Goal: Task Accomplishment & Management: Manage account settings

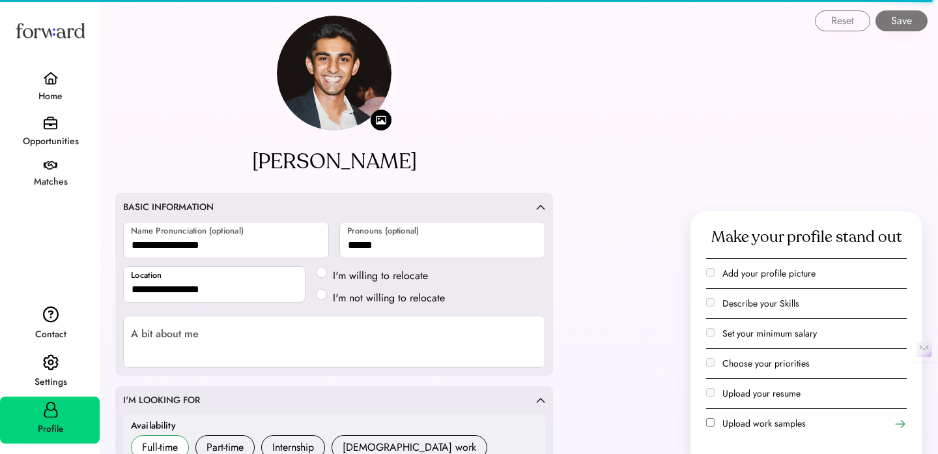
select select "*****"
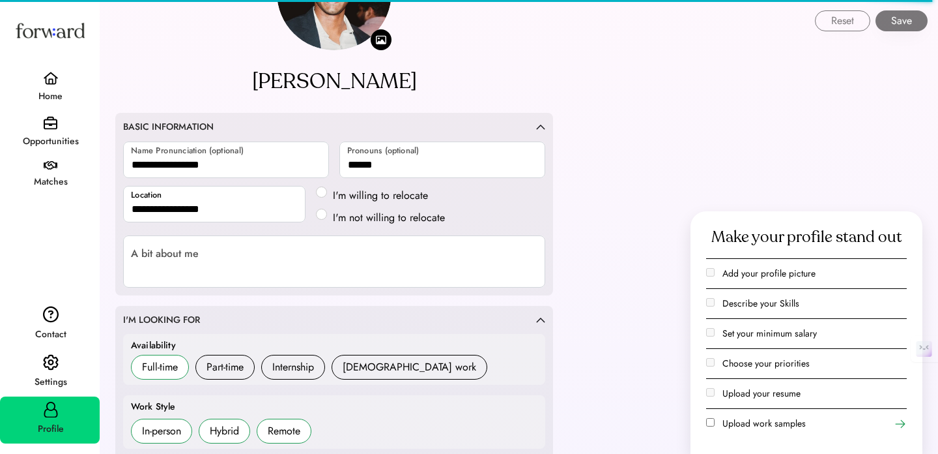
scroll to position [3, 0]
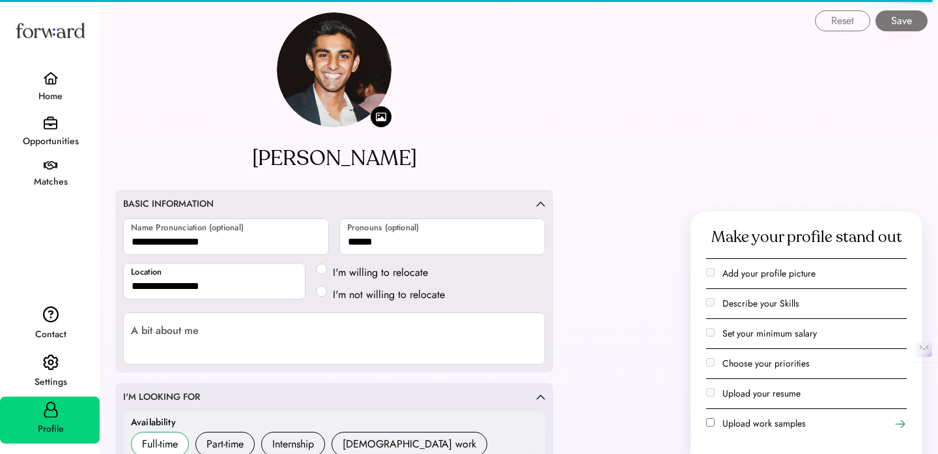
click at [912, 25] on button "Save" at bounding box center [902, 20] width 52 height 21
click at [50, 167] on img at bounding box center [51, 165] width 14 height 9
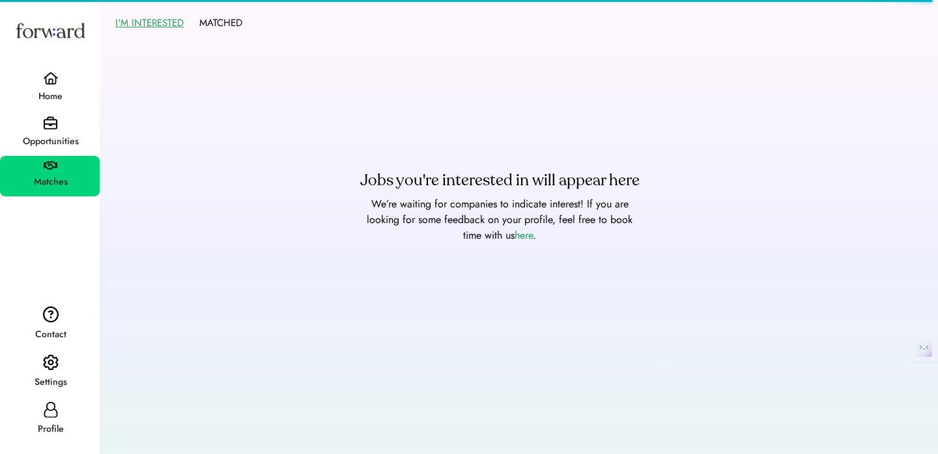
scroll to position [1, 0]
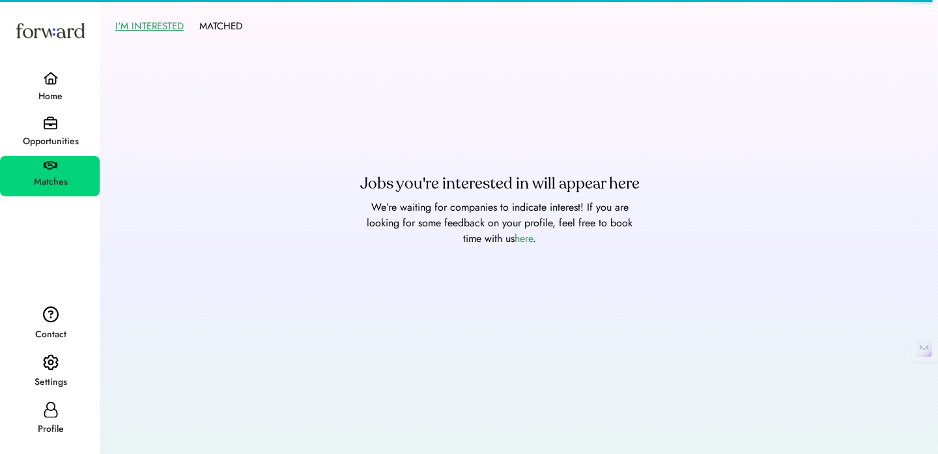
click at [48, 133] on div "Opportunities" at bounding box center [50, 141] width 98 height 23
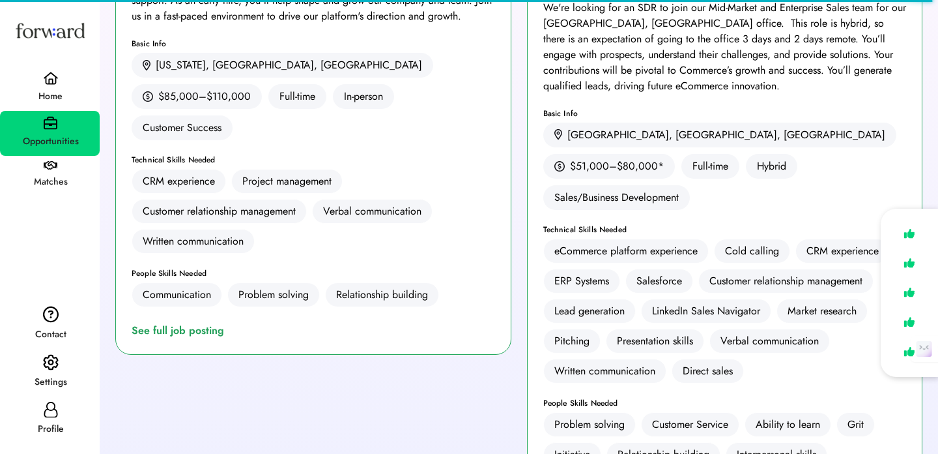
scroll to position [233, 0]
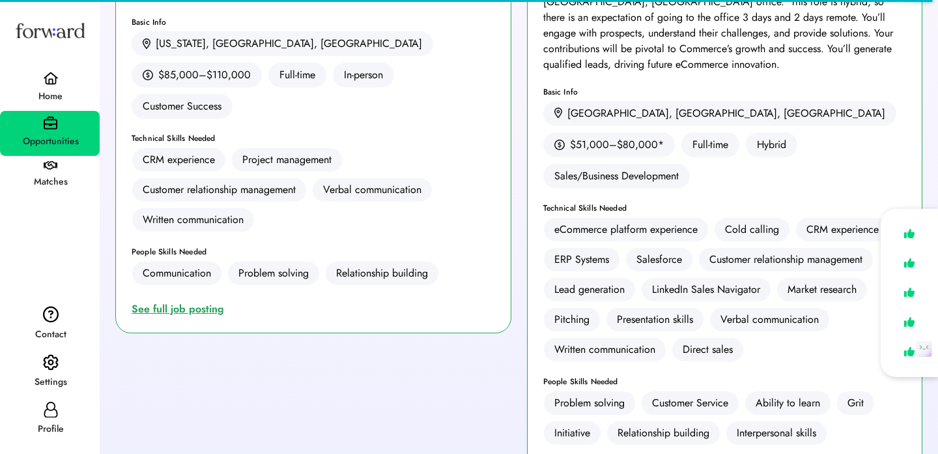
click at [199, 301] on div "See full job posting" at bounding box center [181, 309] width 98 height 16
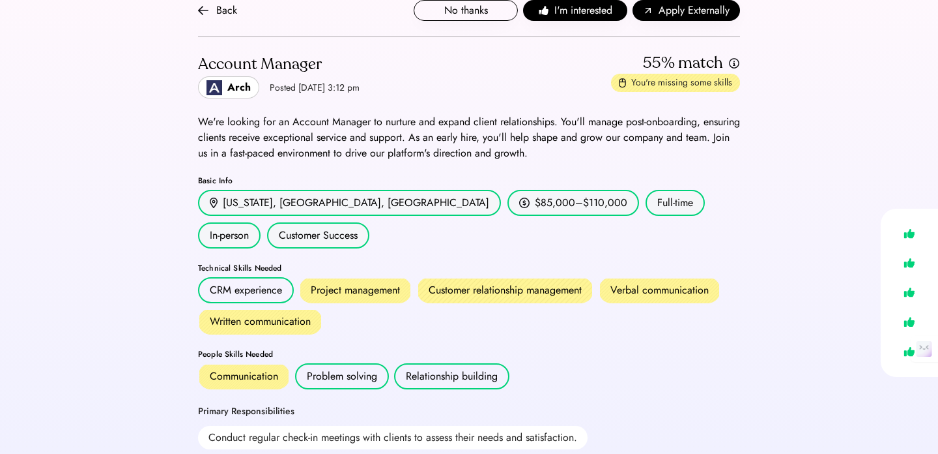
scroll to position [25, 0]
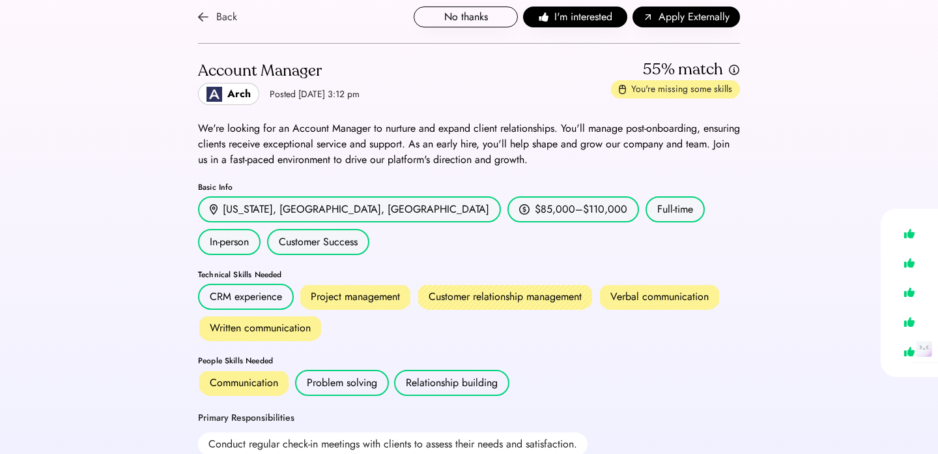
click at [210, 20] on div "Back" at bounding box center [217, 17] width 39 height 16
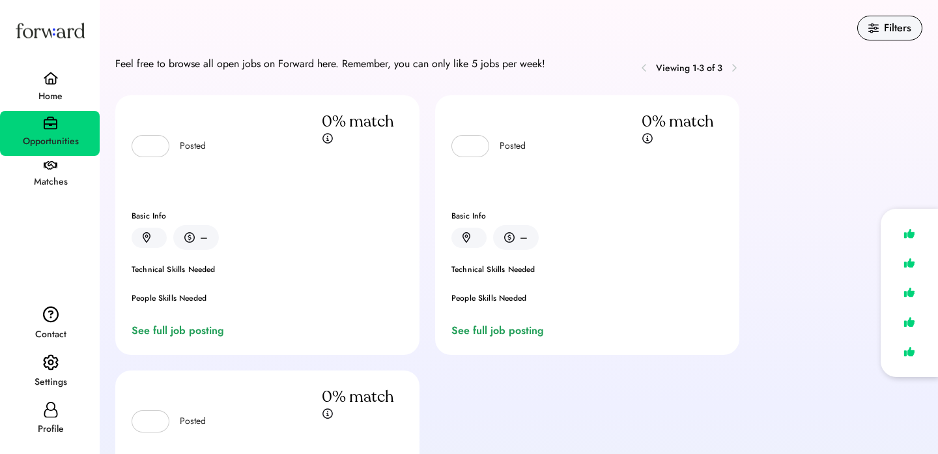
scroll to position [233, 0]
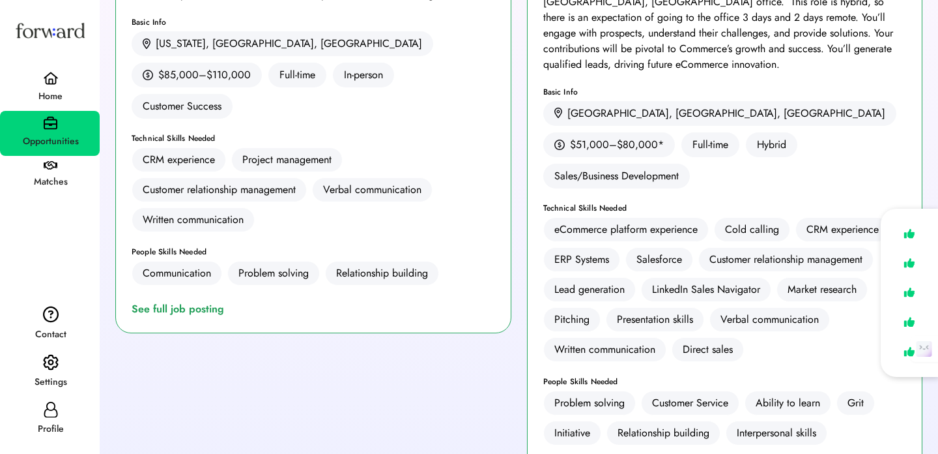
click at [47, 371] on div "Settings" at bounding box center [50, 381] width 98 height 23
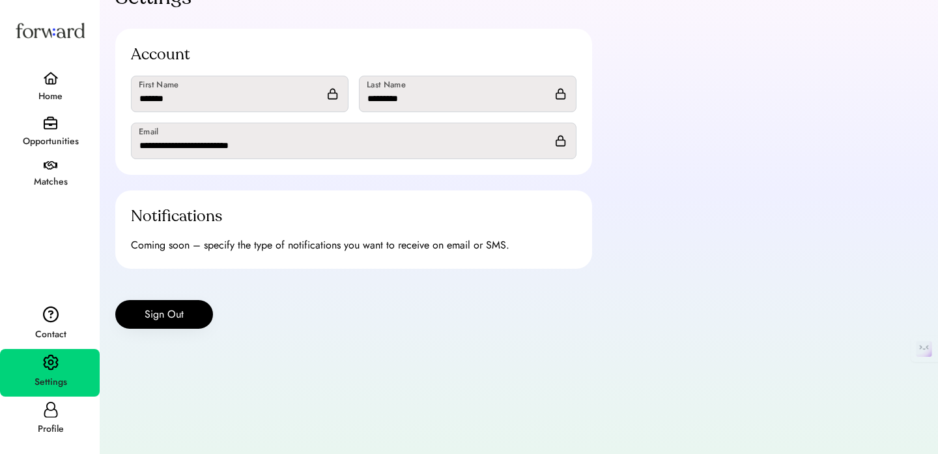
click at [53, 428] on div "Profile" at bounding box center [50, 429] width 98 height 16
select select "*****"
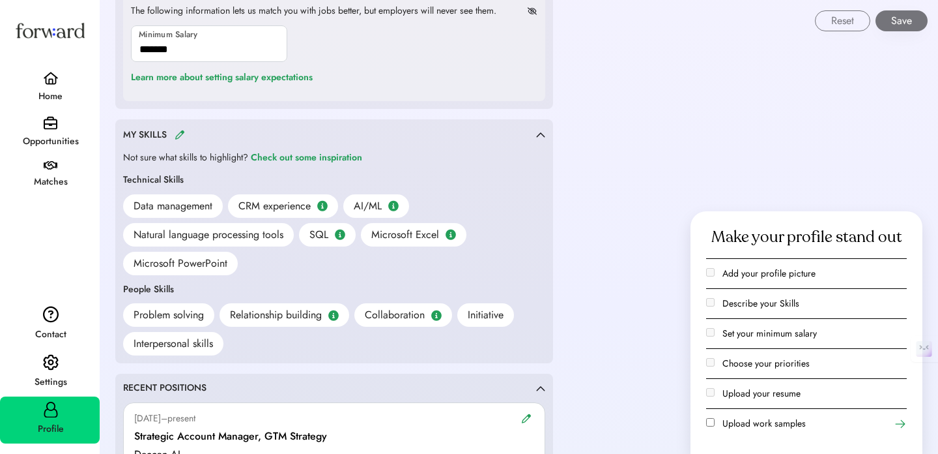
scroll to position [856, 0]
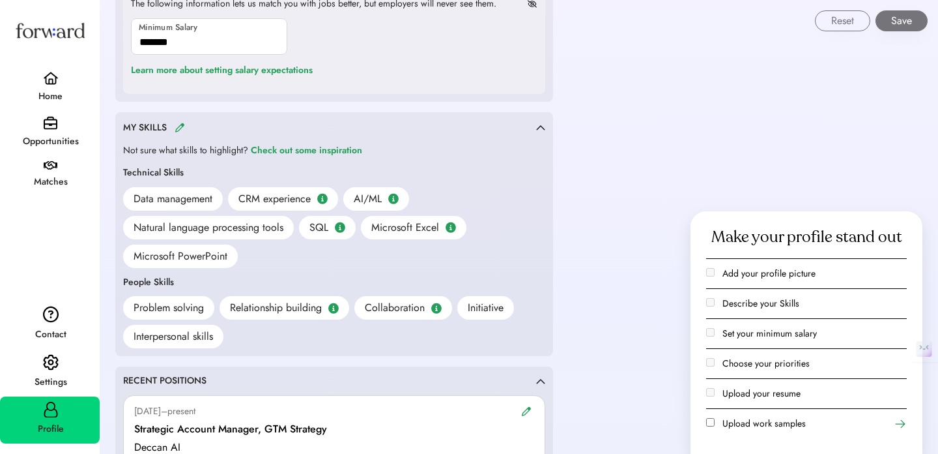
click at [181, 127] on img at bounding box center [180, 128] width 10 height 10
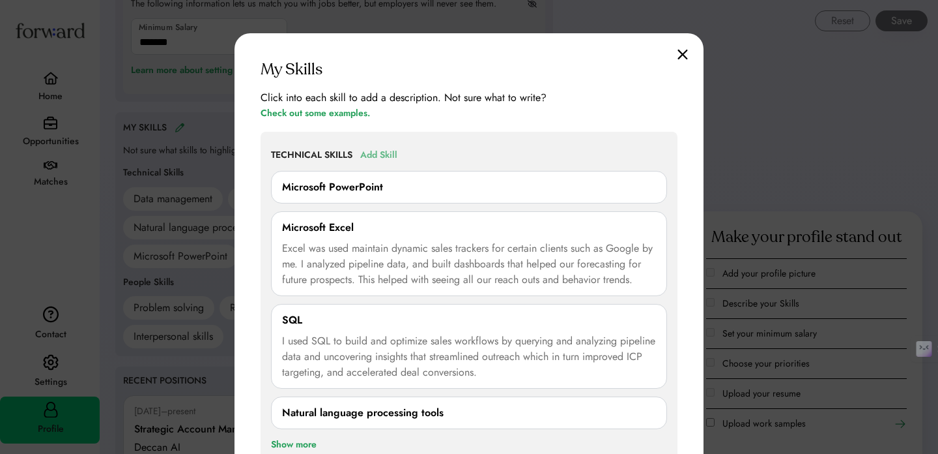
click at [371, 155] on div "Add Skill" at bounding box center [378, 155] width 37 height 16
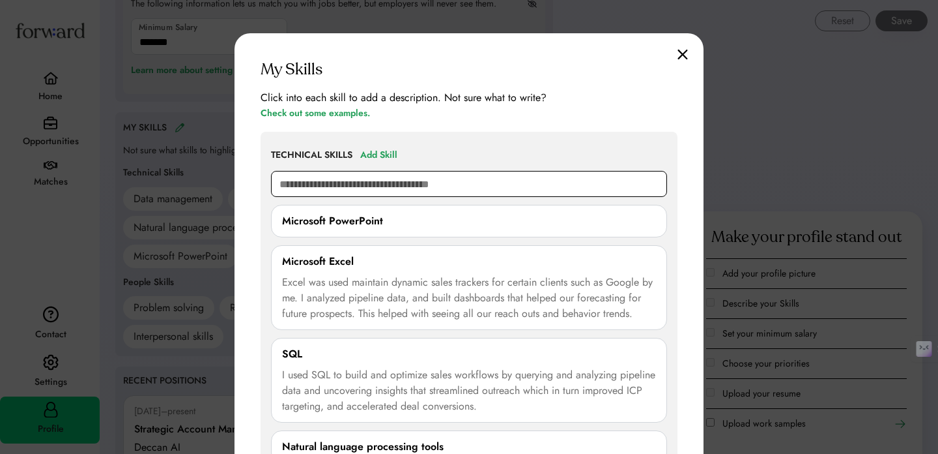
click at [357, 187] on input "text" at bounding box center [469, 184] width 396 height 26
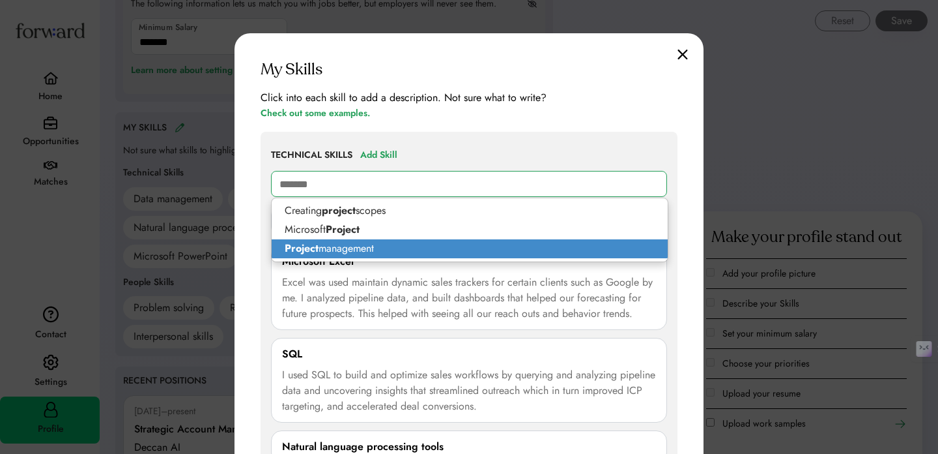
click at [351, 243] on p "Project management" at bounding box center [470, 248] width 396 height 19
type input "**********"
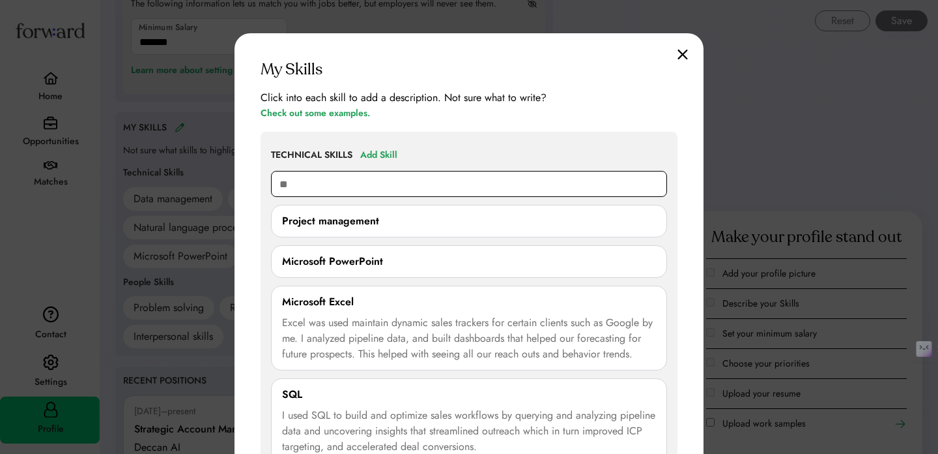
type input "*"
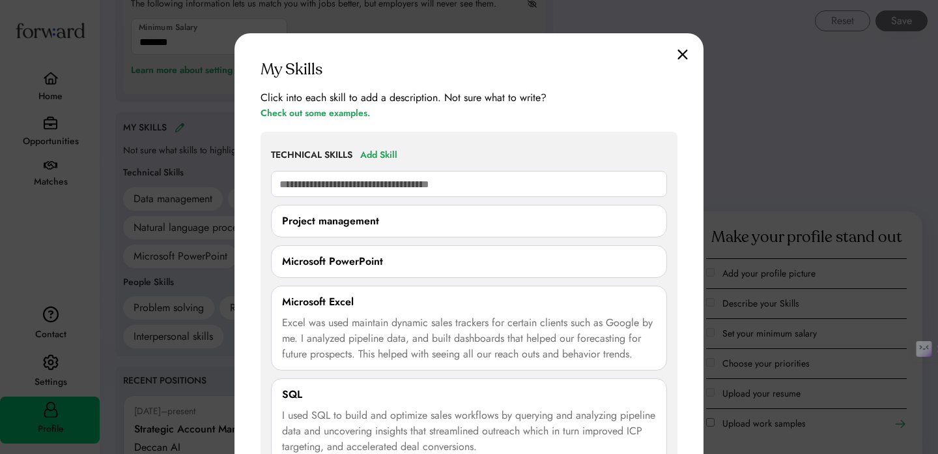
click at [570, 119] on div "Click into each skill to add a description. Not sure what to write? Check out s…" at bounding box center [469, 105] width 417 height 31
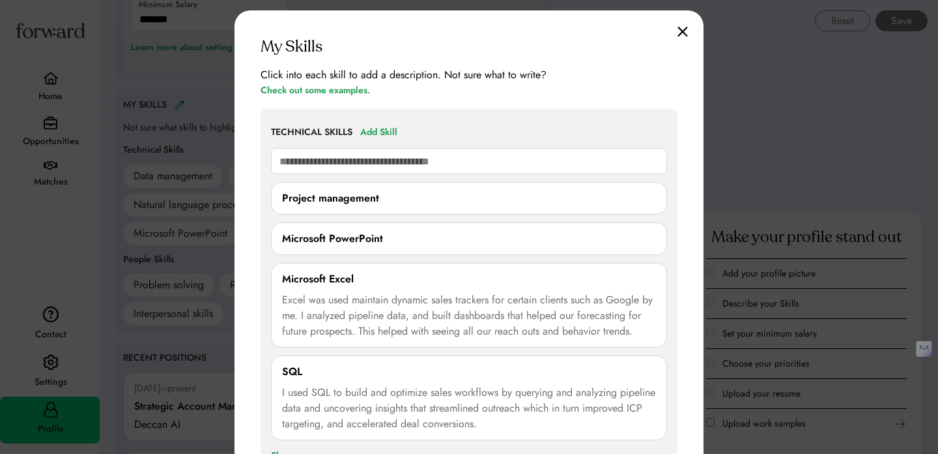
scroll to position [872, 0]
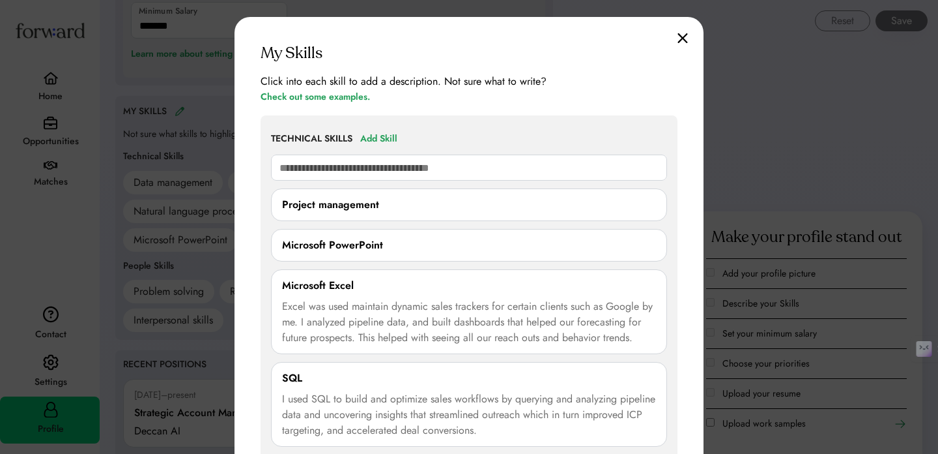
click at [683, 37] on img at bounding box center [683, 38] width 10 height 11
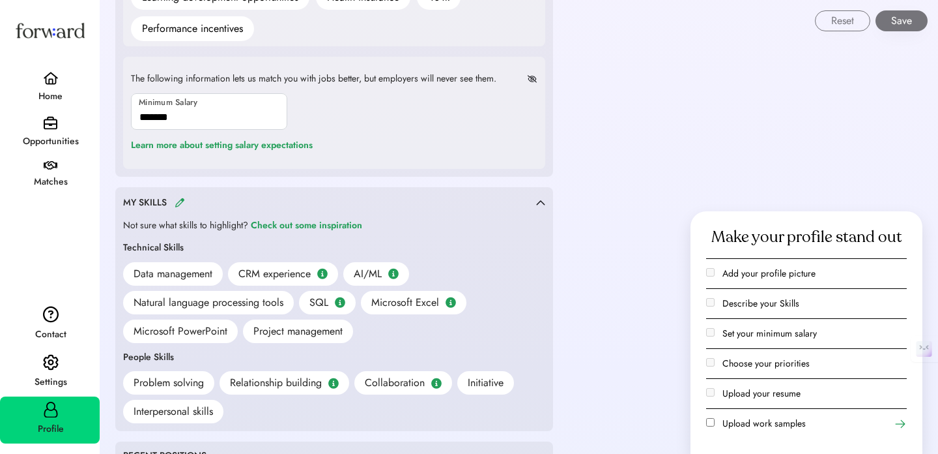
scroll to position [776, 0]
